Goal: Communication & Community: Connect with others

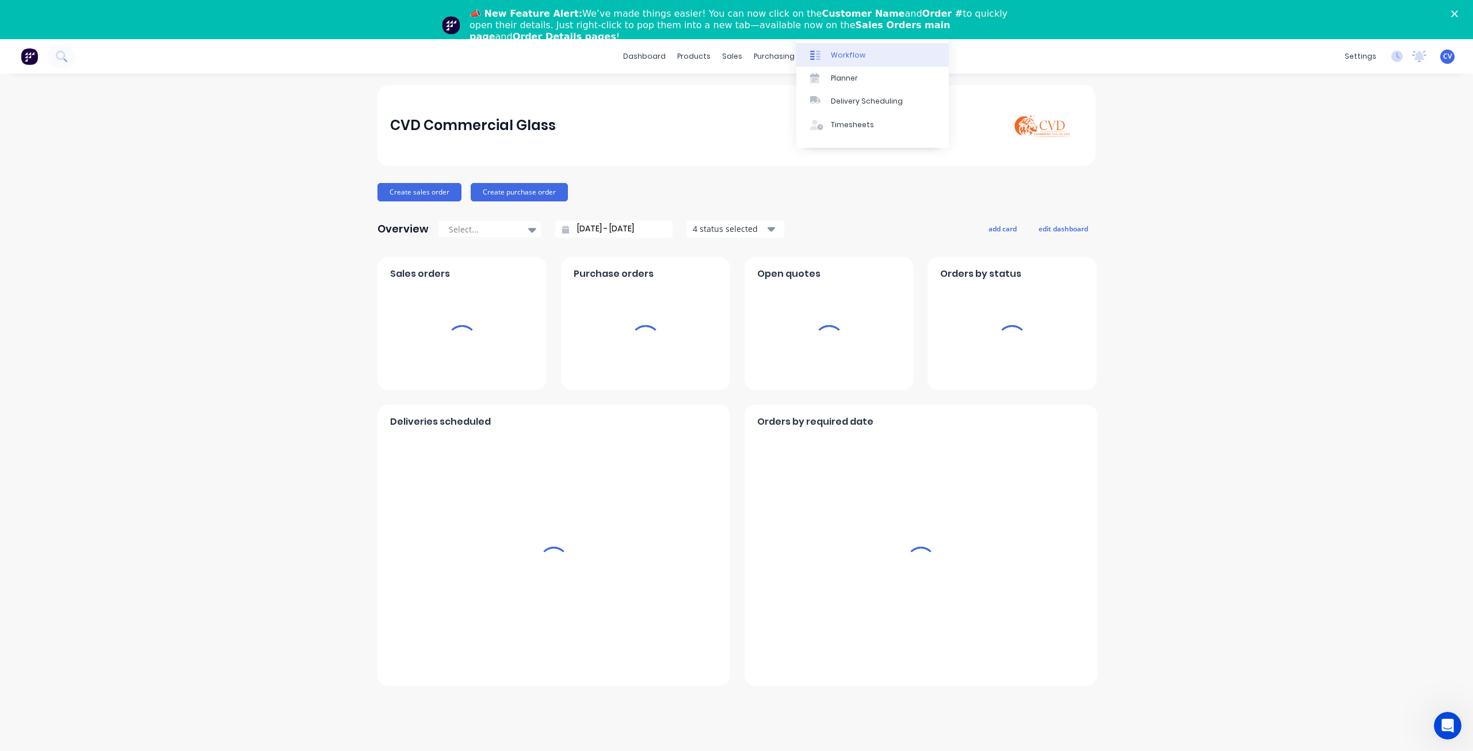
click at [854, 52] on div "Workflow" at bounding box center [848, 55] width 35 height 10
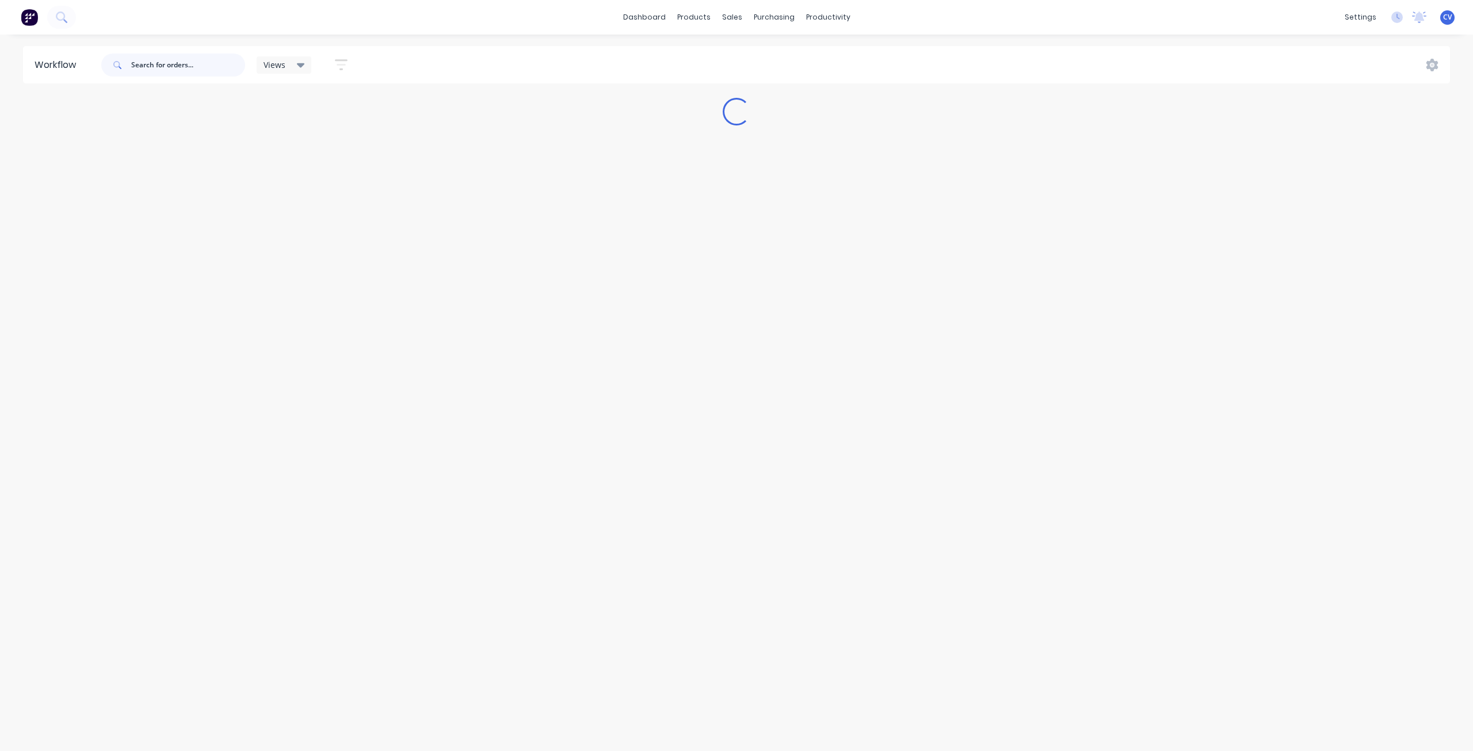
click at [163, 64] on input "text" at bounding box center [188, 65] width 114 height 23
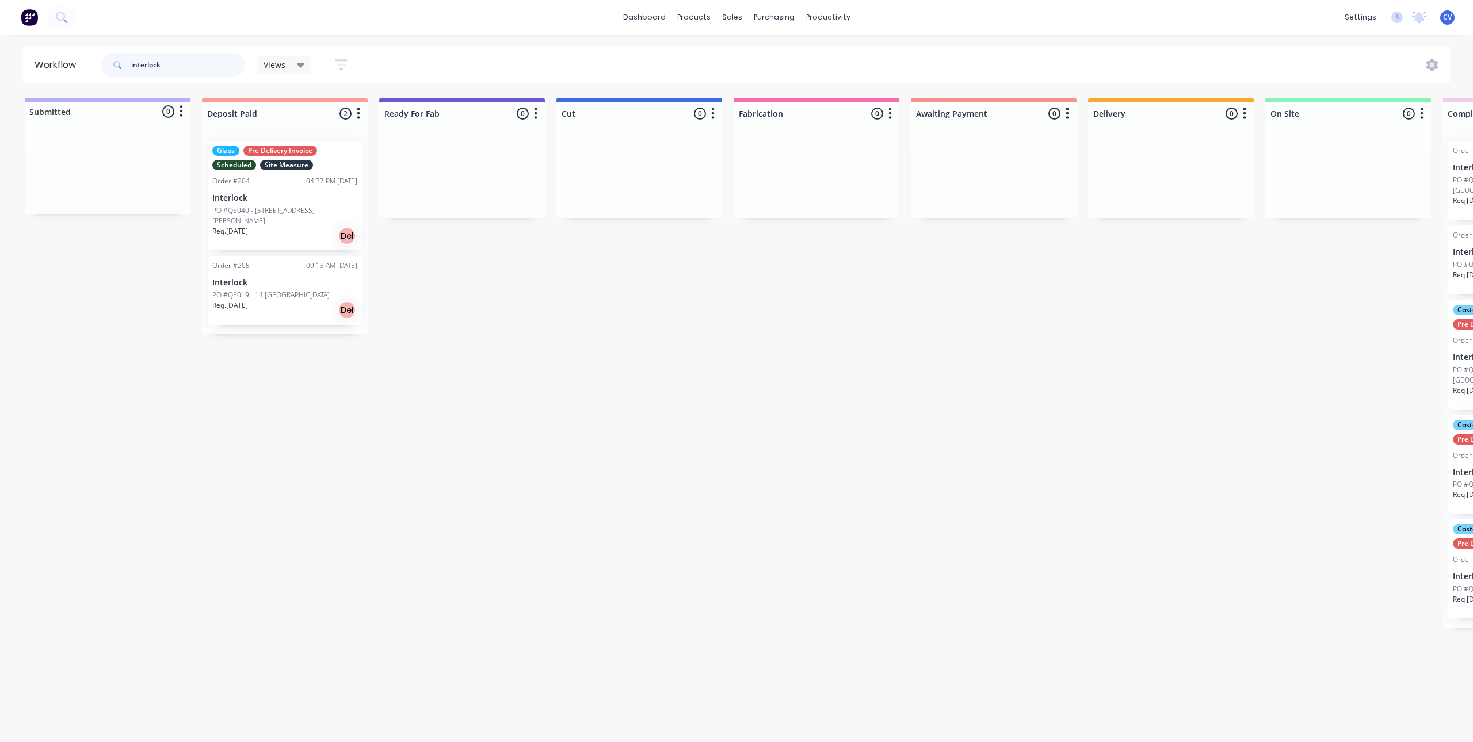
type input "interlock"
click at [288, 209] on p "PO #Q5040 - [STREET_ADDRESS][PERSON_NAME]" at bounding box center [284, 215] width 145 height 21
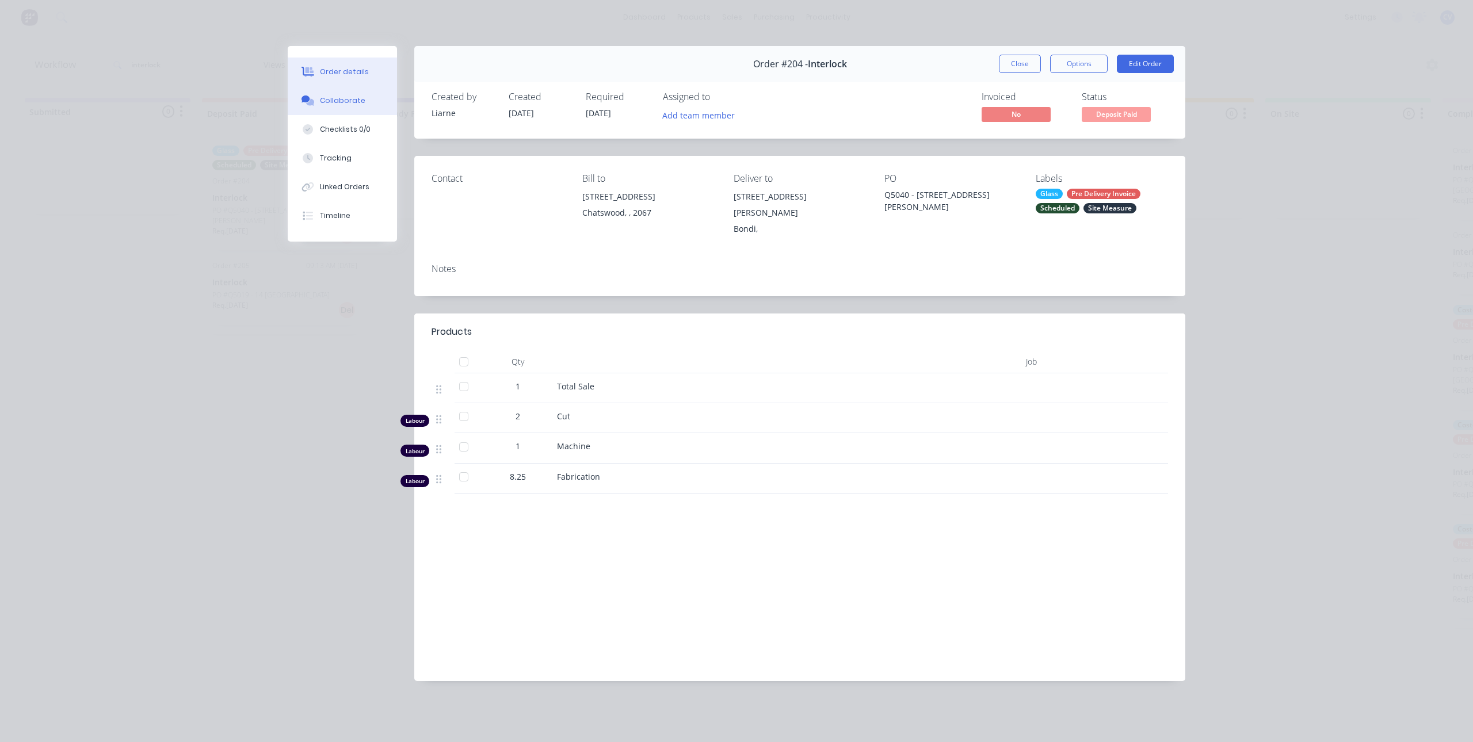
click at [335, 103] on div "Collaborate" at bounding box center [342, 101] width 45 height 10
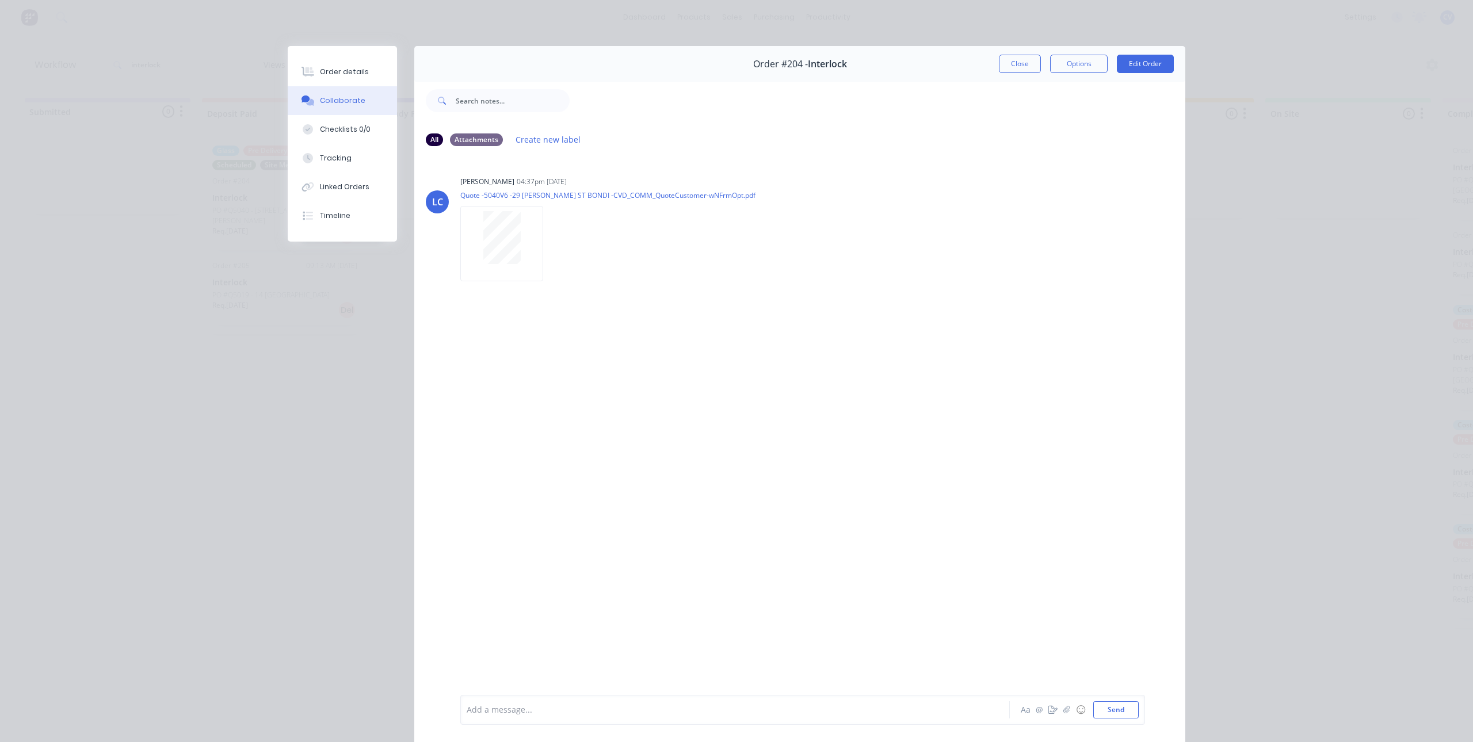
click at [893, 12] on div "Order details Collaborate Checklists 0/0 Tracking Linked Orders Timeline Order …" at bounding box center [736, 371] width 1473 height 742
click at [1009, 56] on button "Close" at bounding box center [1020, 64] width 42 height 18
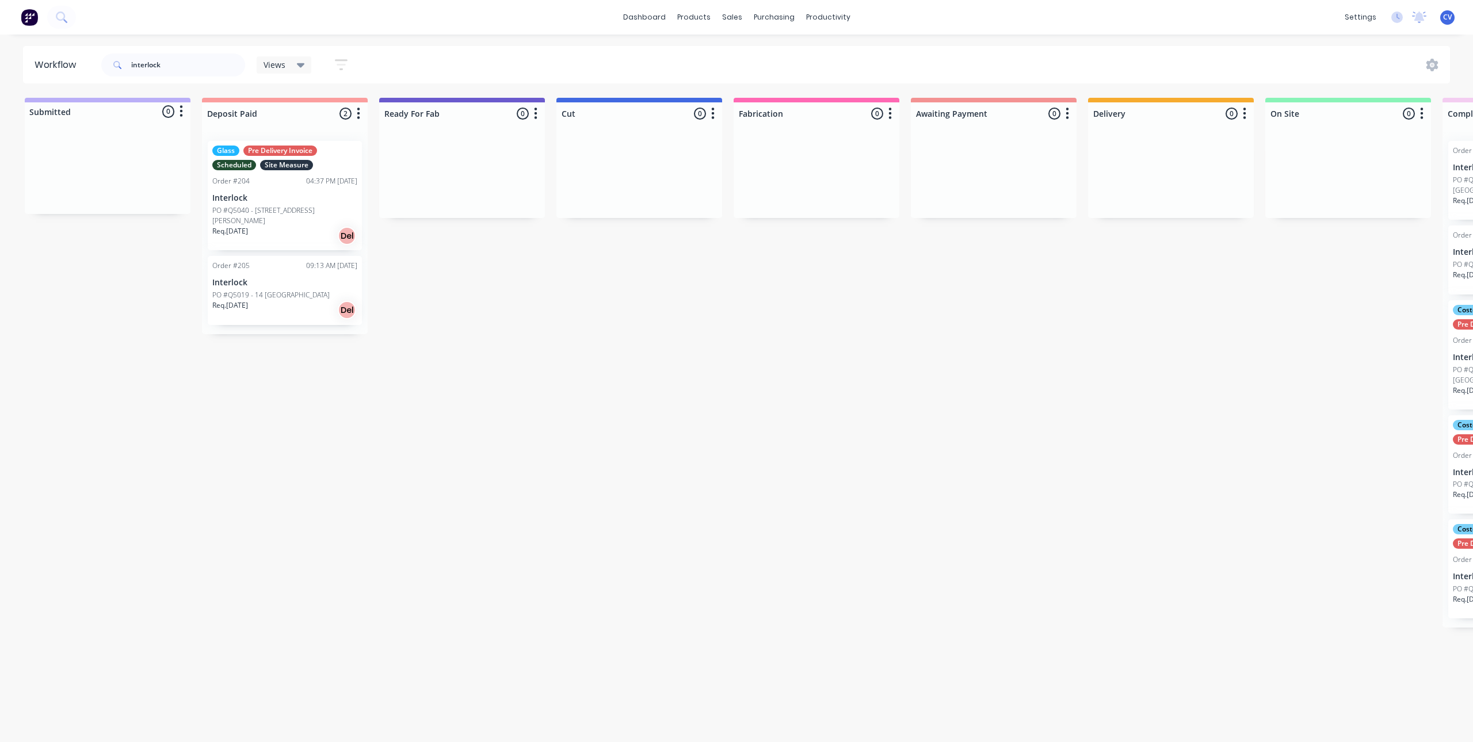
click at [260, 302] on div "Req. [DATE] Del" at bounding box center [284, 310] width 145 height 20
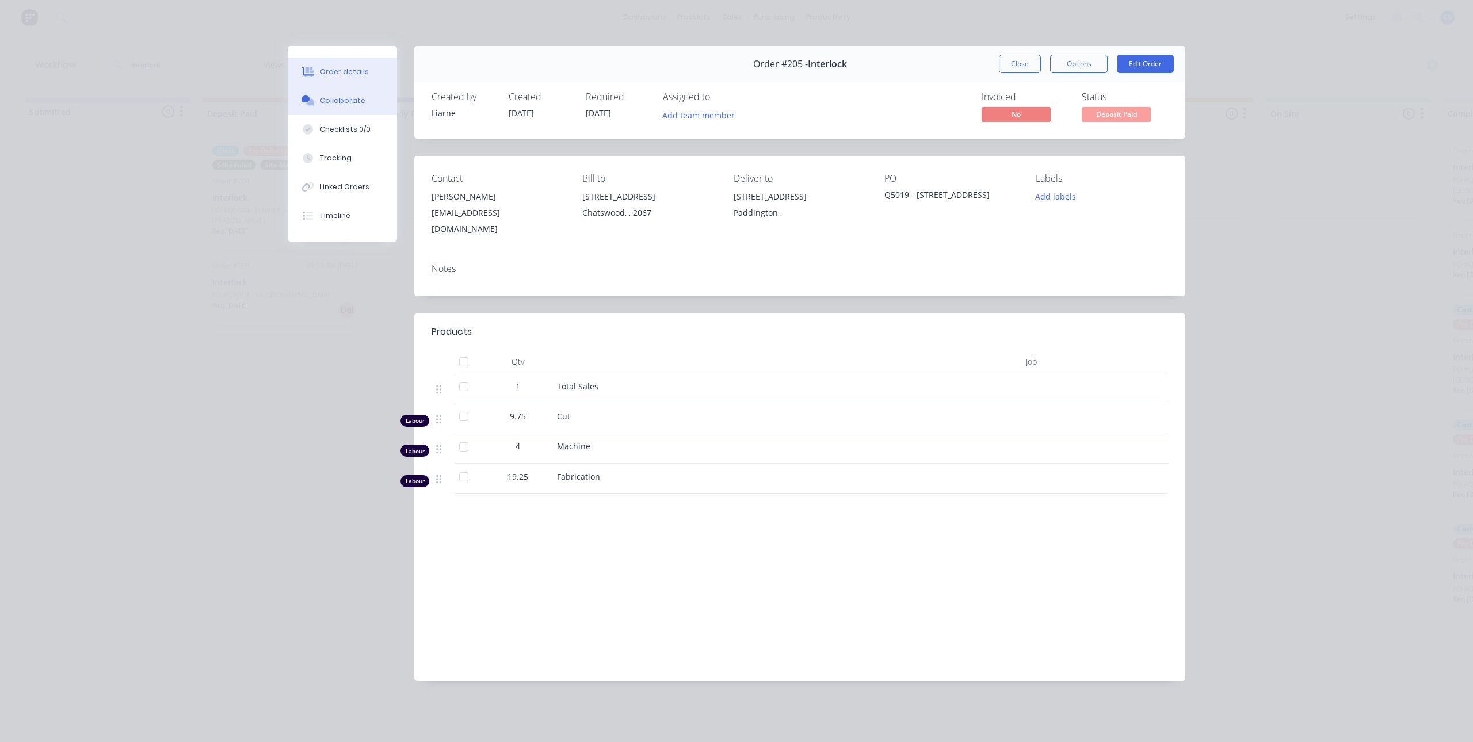
click at [355, 103] on div "Collaborate" at bounding box center [342, 101] width 45 height 10
